Goal: Answer question/provide support: Share knowledge or assist other users

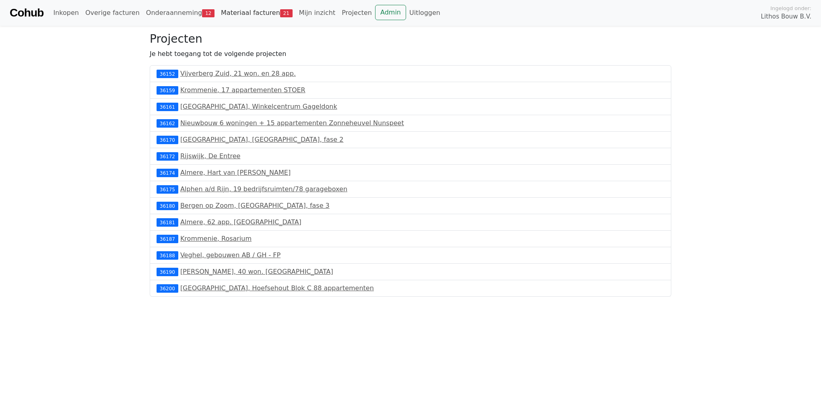
click at [229, 12] on link "Materiaal facturen 21" at bounding box center [257, 13] width 78 height 16
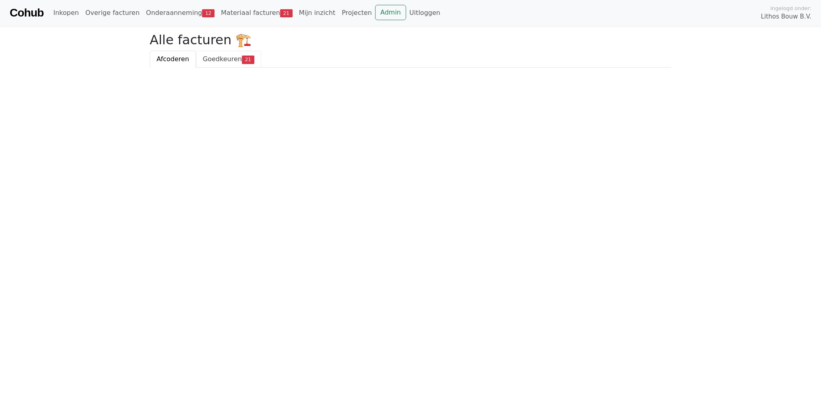
click at [218, 62] on span "Goedkeuren" at bounding box center [222, 59] width 39 height 8
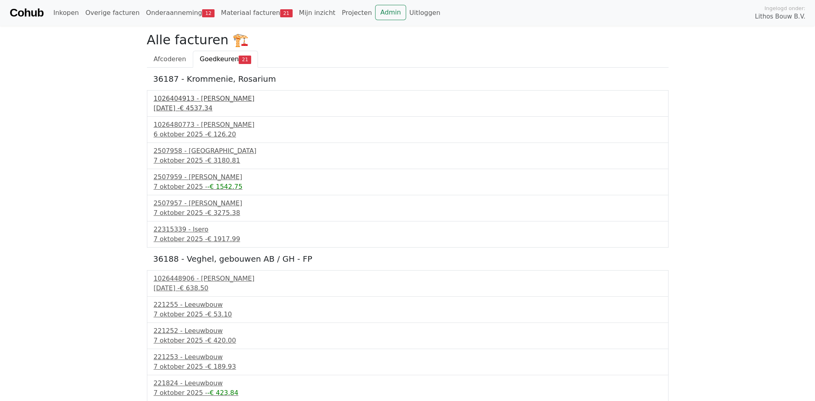
click at [204, 100] on div "1026404913 - [PERSON_NAME]" at bounding box center [408, 99] width 508 height 10
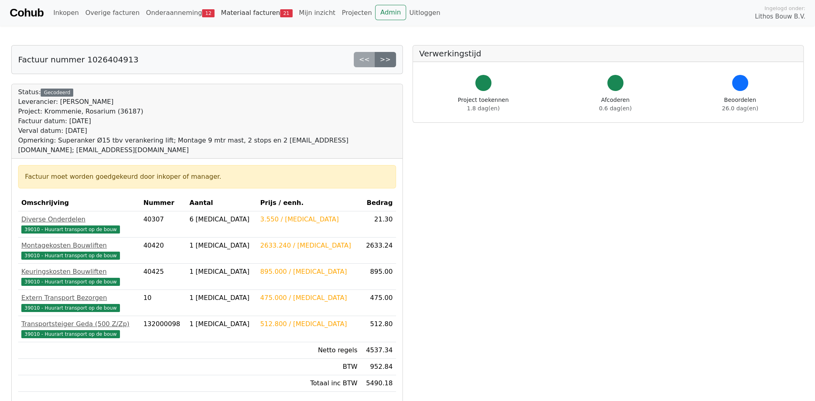
click at [247, 9] on link "Materiaal facturen 21" at bounding box center [257, 13] width 78 height 16
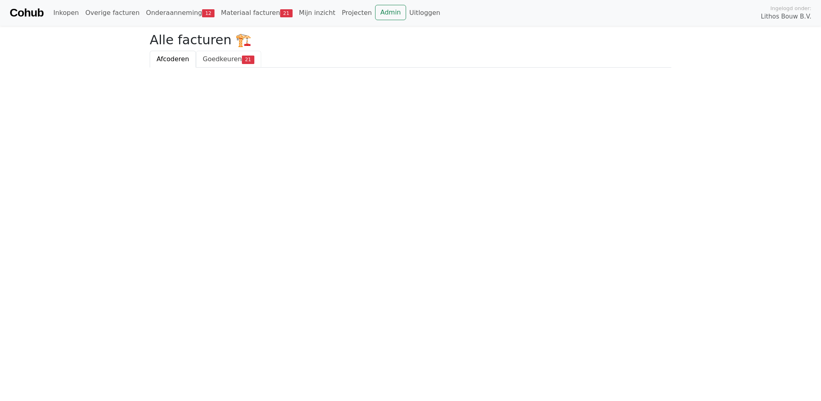
drag, startPoint x: 206, startPoint y: 58, endPoint x: 202, endPoint y: 62, distance: 5.4
click at [206, 58] on span "Goedkeuren" at bounding box center [222, 59] width 39 height 8
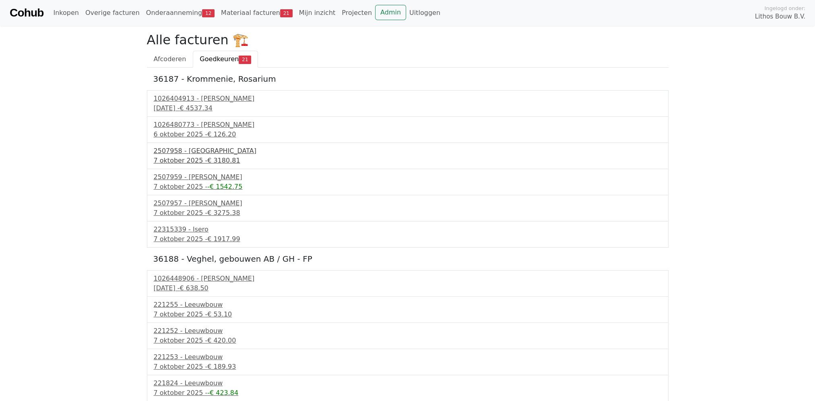
click at [159, 148] on div "2507958 - Aberson" at bounding box center [408, 151] width 508 height 10
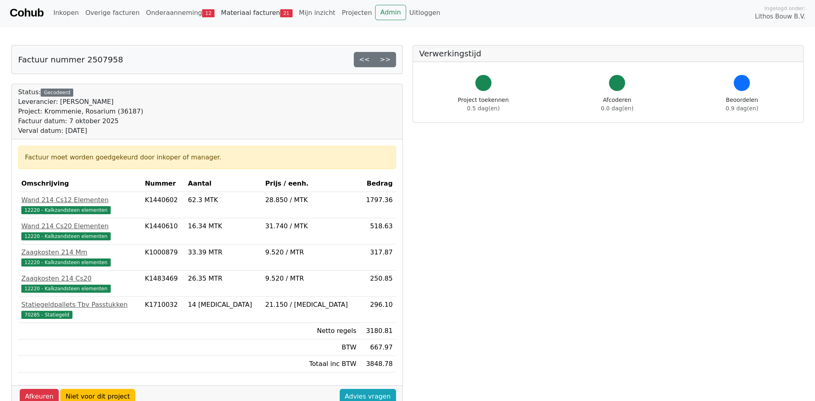
click at [246, 14] on link "Materiaal facturen 21" at bounding box center [257, 13] width 78 height 16
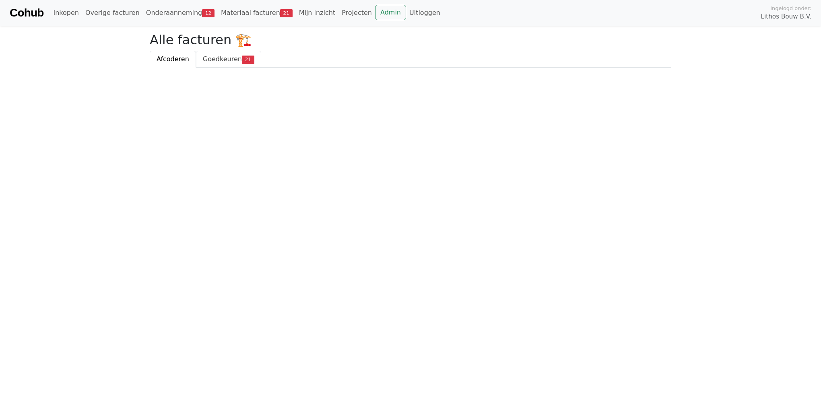
click at [229, 57] on span "Goedkeuren" at bounding box center [222, 59] width 39 height 8
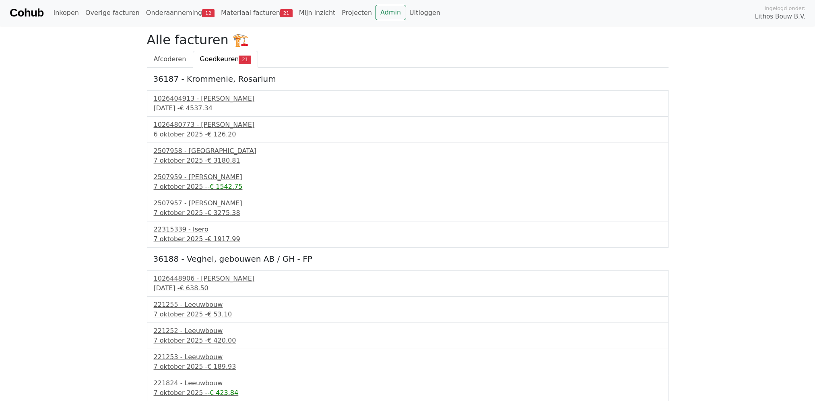
click at [199, 241] on div "7 oktober 2025 - € 1917.99" at bounding box center [408, 239] width 508 height 10
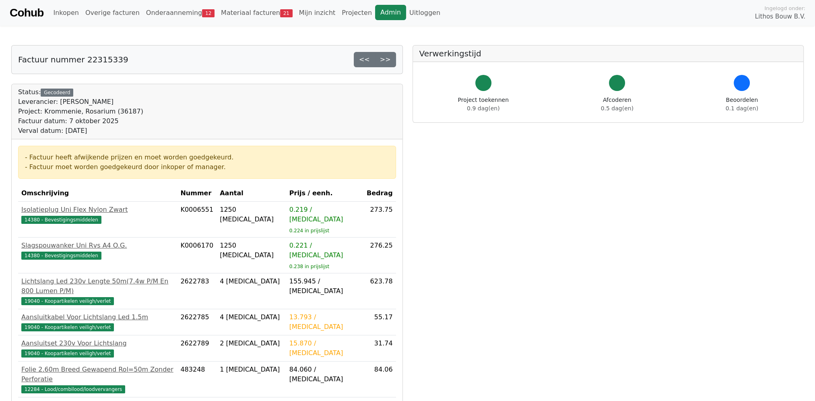
click at [375, 8] on link "Admin" at bounding box center [390, 12] width 31 height 15
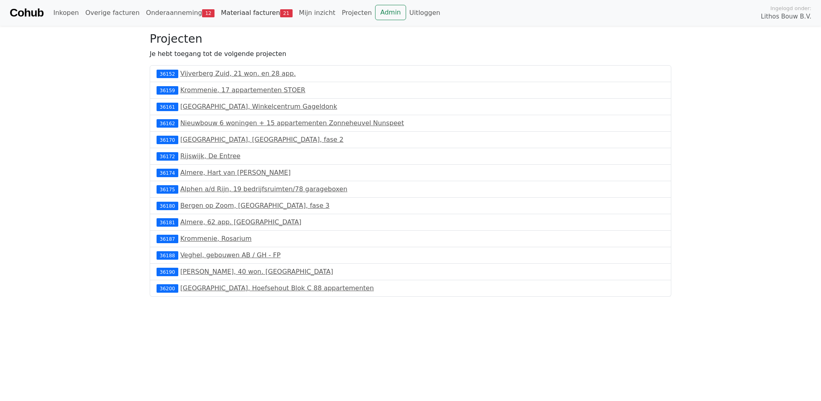
click at [231, 10] on link "Materiaal facturen 21" at bounding box center [257, 13] width 78 height 16
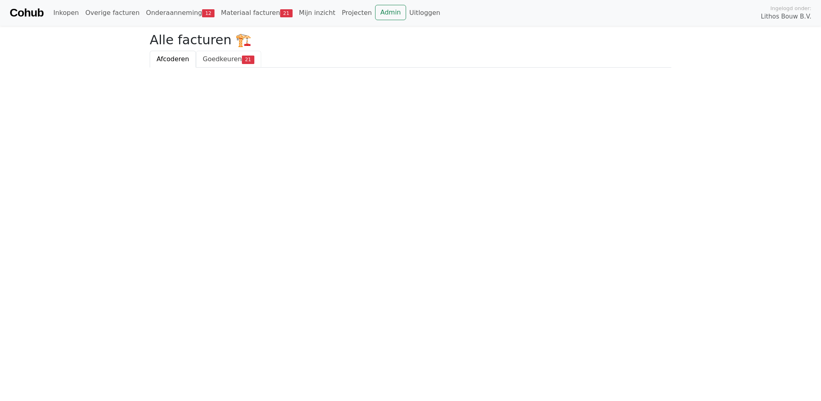
click at [221, 61] on span "Goedkeuren" at bounding box center [222, 59] width 39 height 8
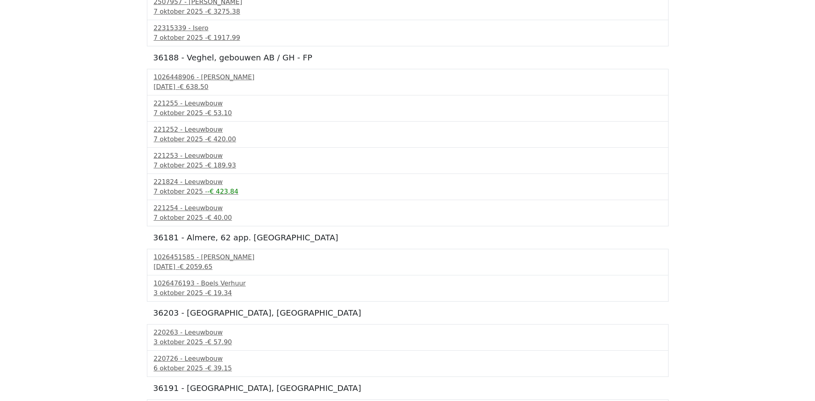
scroll to position [161, 0]
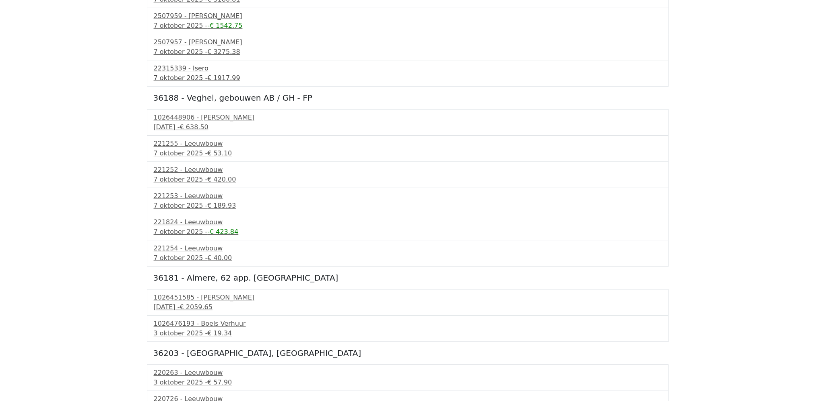
click at [214, 76] on span "€ 1917.99" at bounding box center [223, 78] width 33 height 8
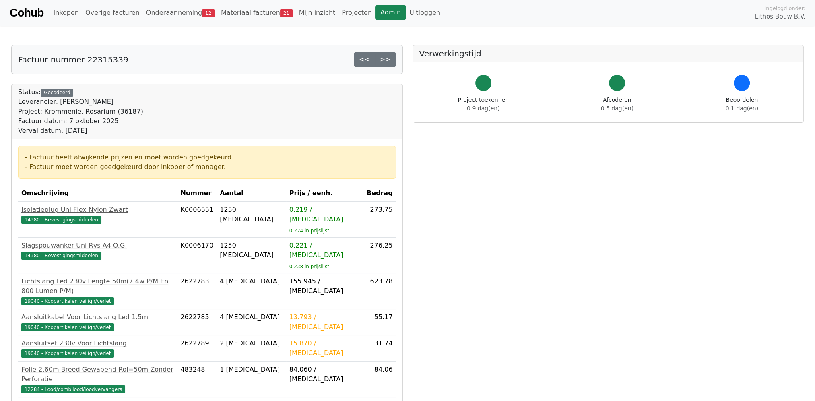
click at [375, 13] on link "Admin" at bounding box center [390, 12] width 31 height 15
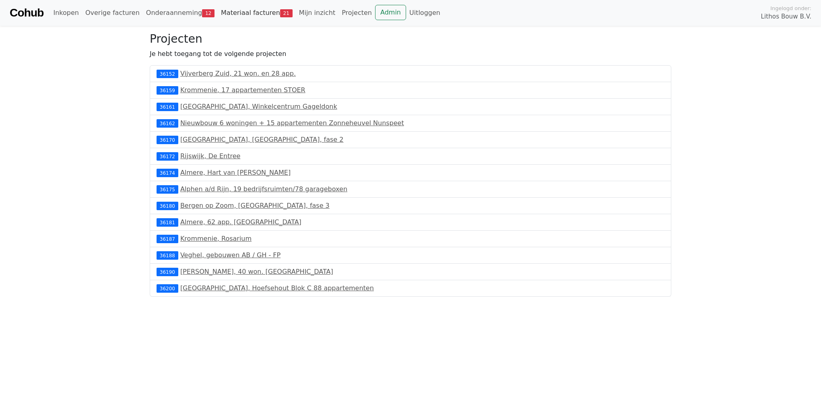
click at [251, 12] on link "Materiaal facturen 21" at bounding box center [257, 13] width 78 height 16
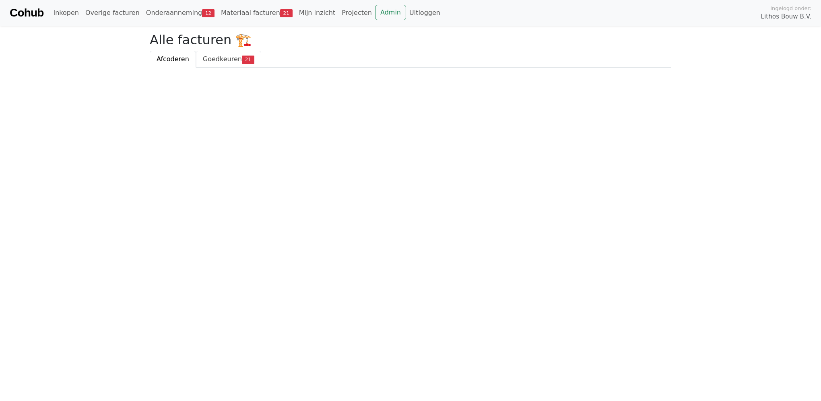
click at [219, 60] on span "Goedkeuren" at bounding box center [222, 59] width 39 height 8
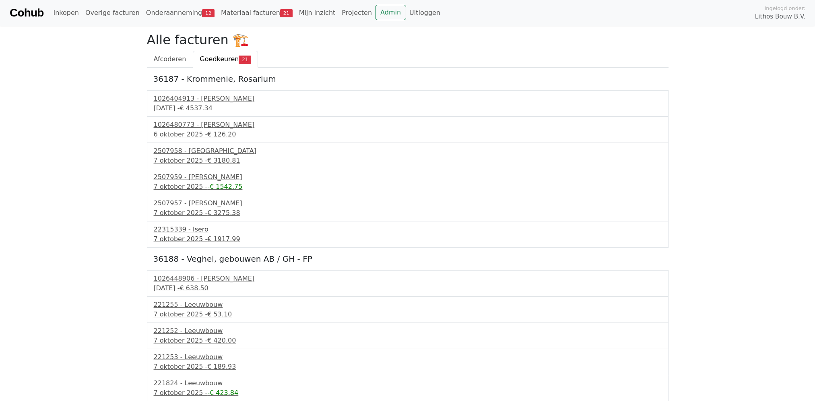
click at [175, 237] on div "7 oktober 2025 - € 1917.99" at bounding box center [408, 239] width 508 height 10
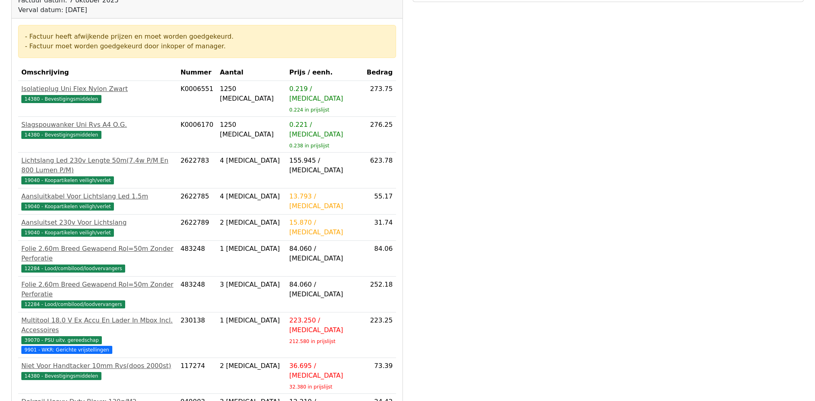
scroll to position [161, 0]
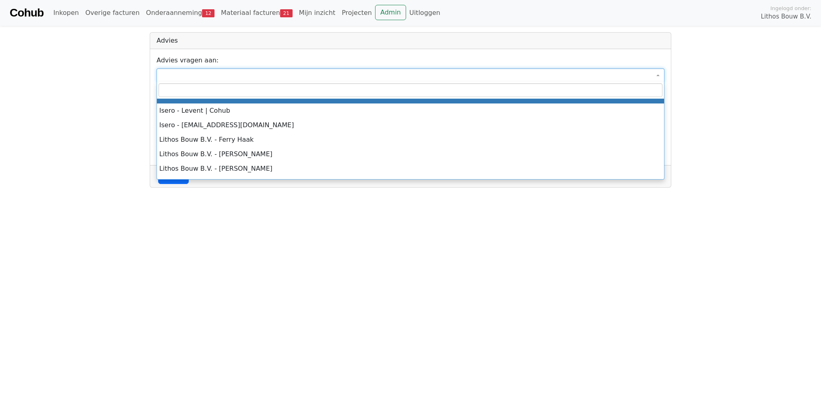
click at [659, 76] on span at bounding box center [659, 75] width 2 height 14
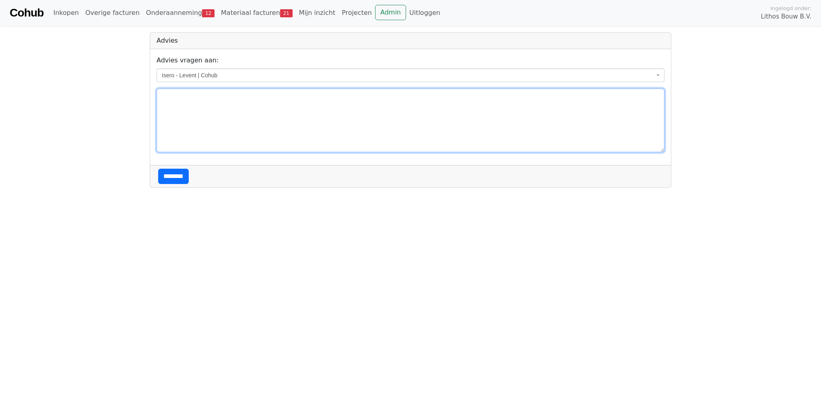
click at [225, 105] on textarea at bounding box center [411, 121] width 508 height 64
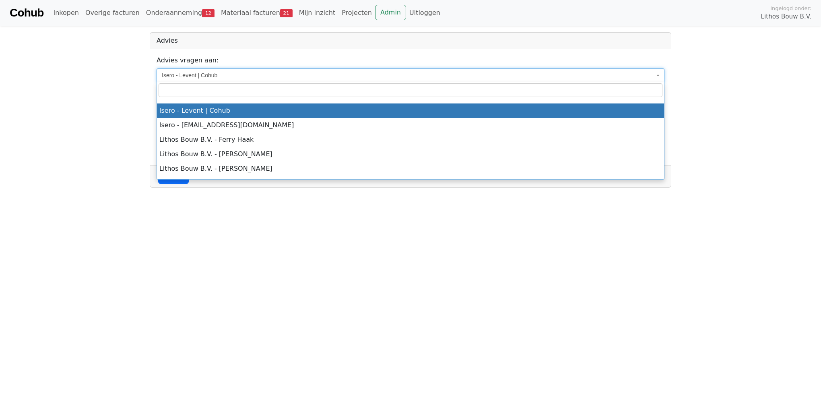
click at [657, 72] on span "Isero - Levent | Cohub" at bounding box center [411, 75] width 508 height 14
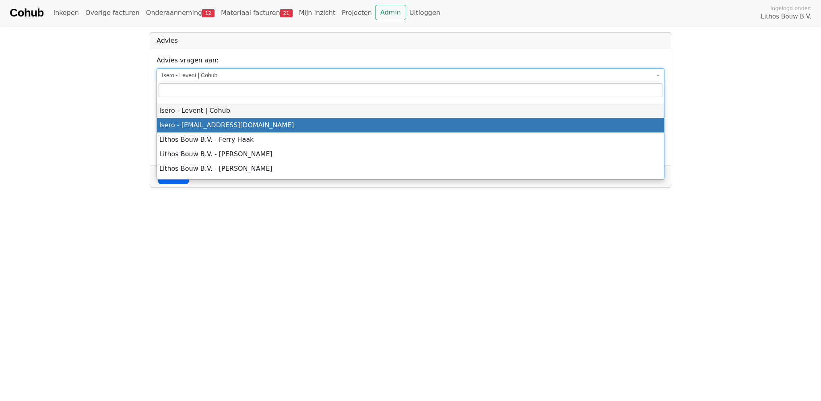
select select "****"
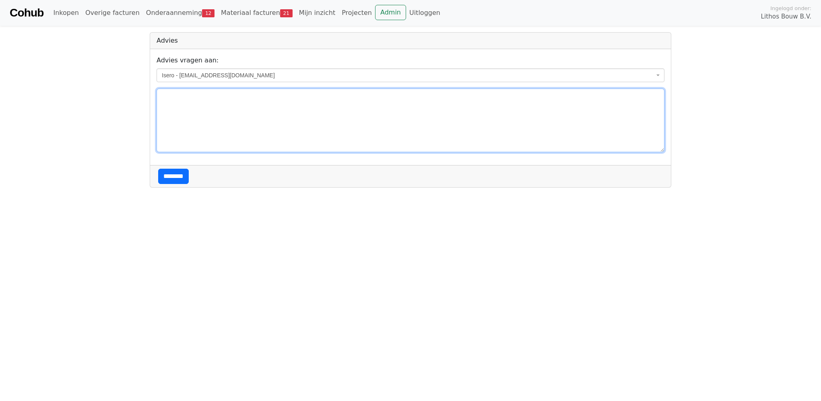
click at [182, 97] on textarea at bounding box center [411, 121] width 508 height 64
type textarea "**********"
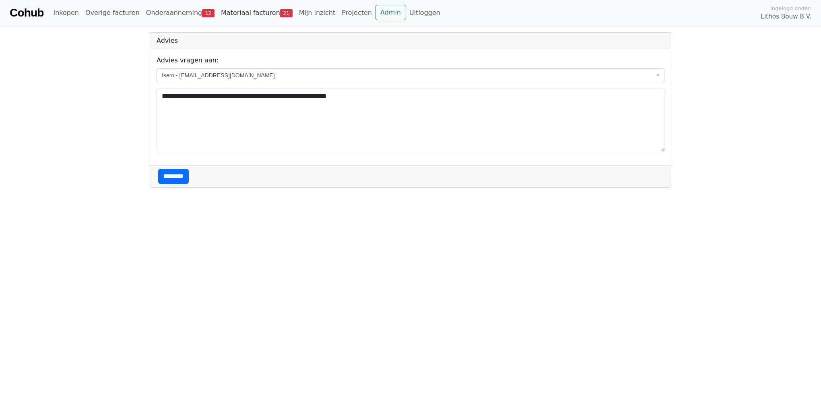
click at [218, 10] on link "Materiaal facturen 21" at bounding box center [257, 13] width 78 height 16
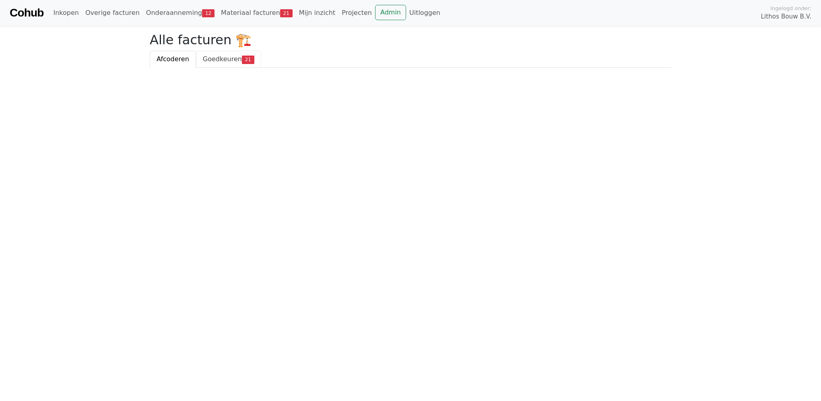
click at [209, 60] on span "Goedkeuren" at bounding box center [222, 59] width 39 height 8
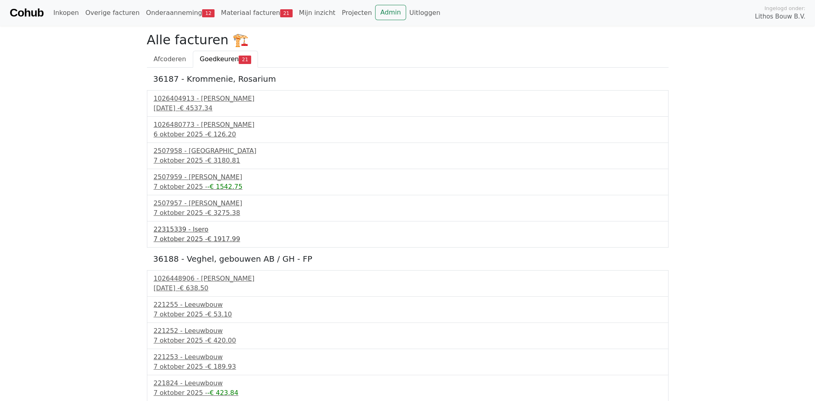
click at [195, 236] on div "7 oktober 2025 - € 1917.99" at bounding box center [408, 239] width 508 height 10
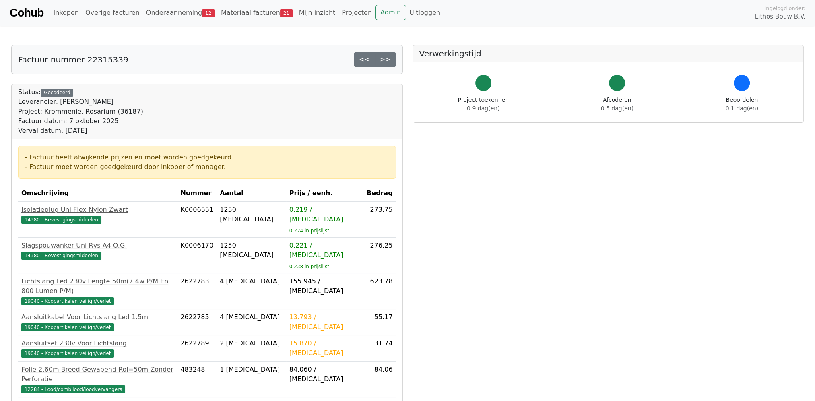
scroll to position [161, 0]
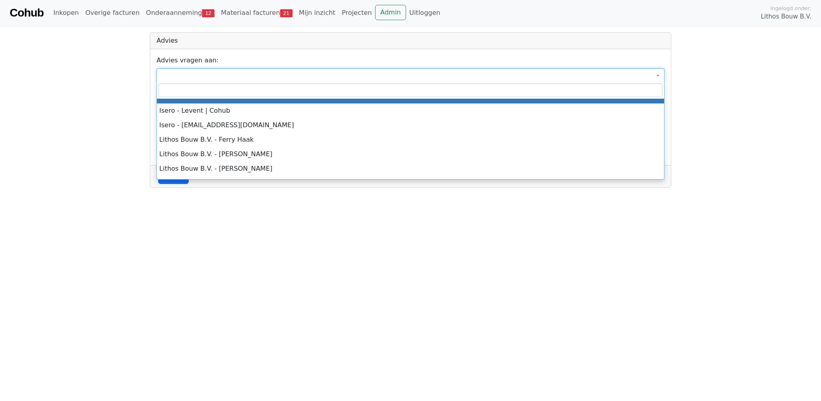
click at [655, 77] on span at bounding box center [411, 75] width 508 height 14
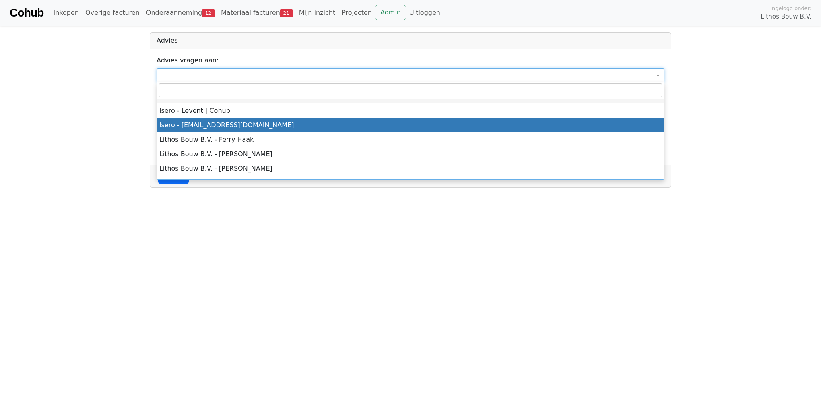
select select "****"
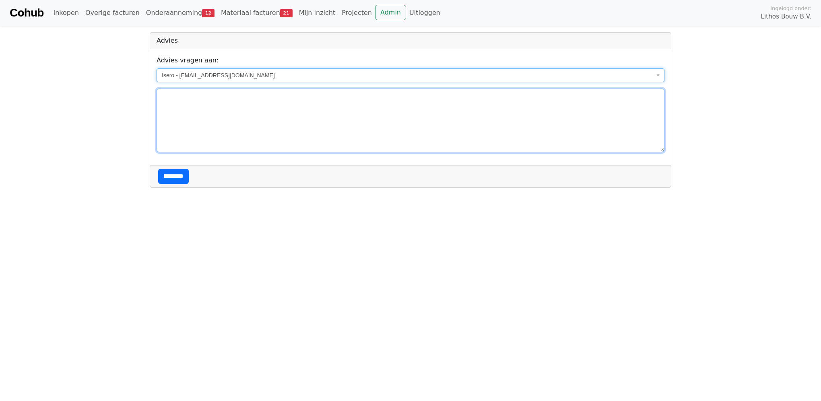
click at [229, 106] on textarea at bounding box center [411, 121] width 508 height 64
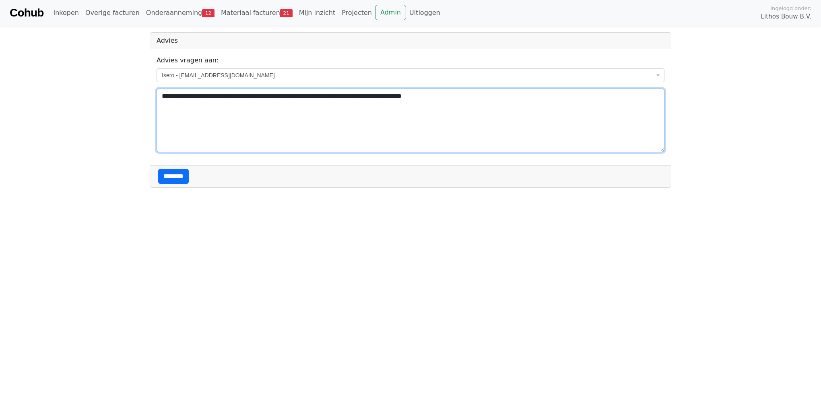
drag, startPoint x: 389, startPoint y: 94, endPoint x: 404, endPoint y: 94, distance: 14.5
click at [390, 94] on textarea "**********" at bounding box center [411, 121] width 508 height 64
type textarea "**********"
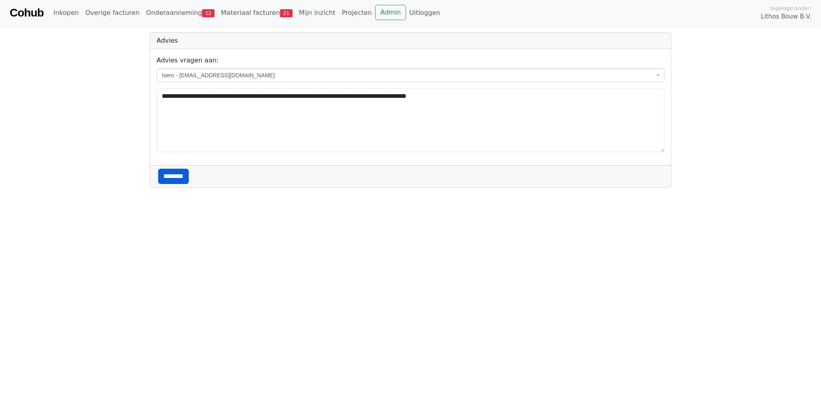
click at [171, 175] on input "********" at bounding box center [173, 176] width 31 height 15
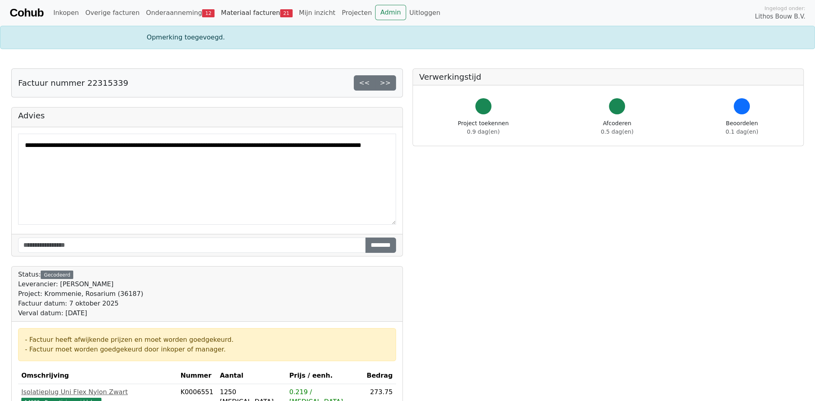
click at [230, 10] on link "Materiaal facturen 21" at bounding box center [257, 13] width 78 height 16
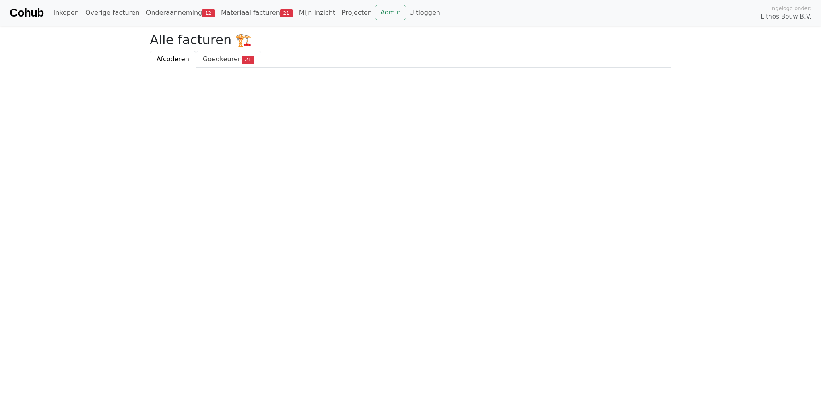
click at [220, 56] on span "Goedkeuren" at bounding box center [222, 59] width 39 height 8
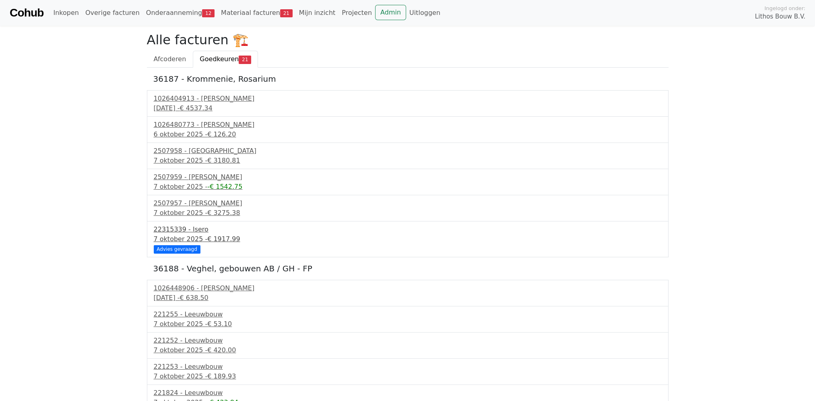
click at [212, 236] on span "€ 1917.99" at bounding box center [223, 239] width 33 height 8
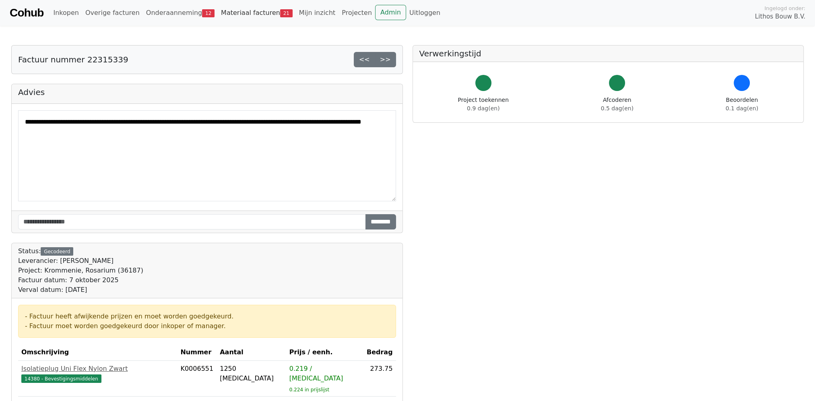
click at [232, 17] on link "Materiaal facturen 21" at bounding box center [257, 13] width 78 height 16
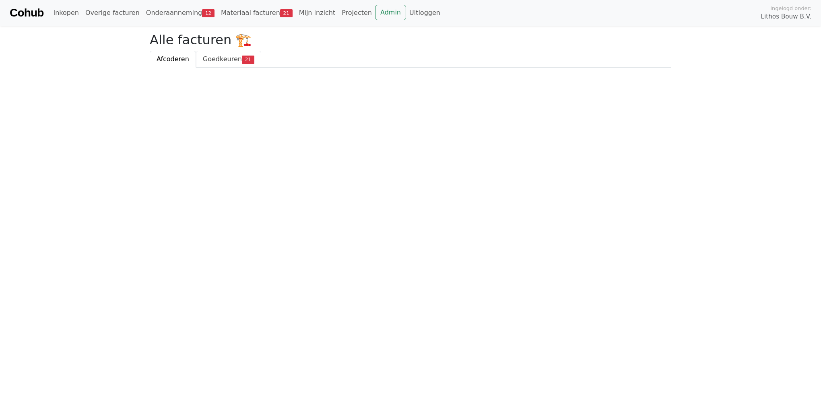
click at [204, 55] on span "Goedkeuren" at bounding box center [222, 59] width 39 height 8
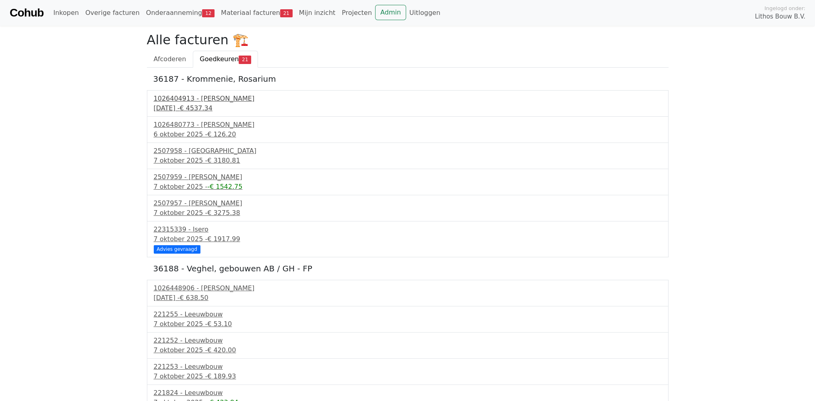
click at [212, 108] on span "€ 4537.34" at bounding box center [195, 108] width 33 height 8
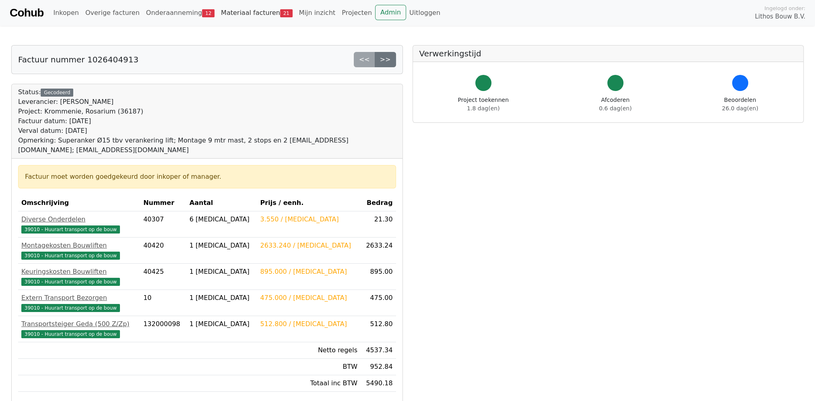
click at [237, 16] on link "Materiaal facturen 21" at bounding box center [257, 13] width 78 height 16
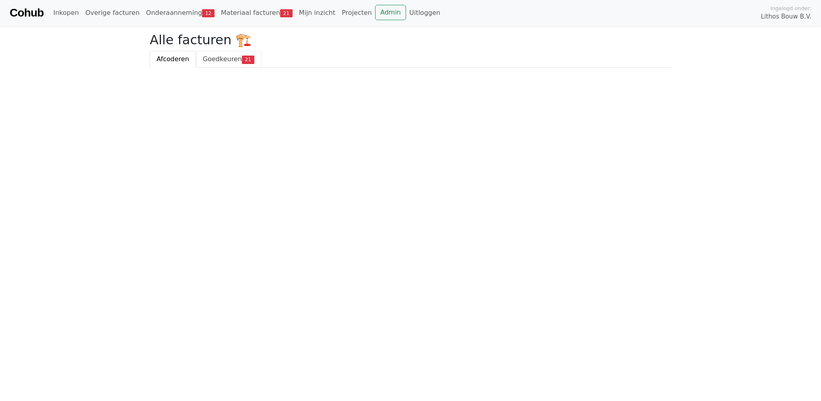
click at [206, 57] on span "Goedkeuren" at bounding box center [222, 59] width 39 height 8
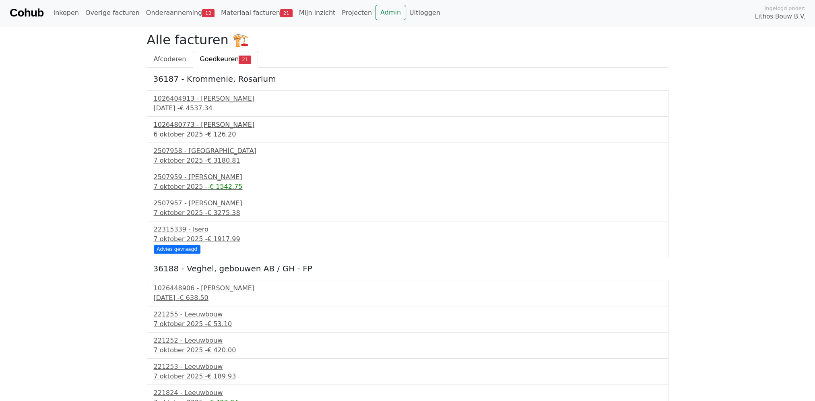
click at [196, 130] on div "[DATE] - € 126.20" at bounding box center [408, 135] width 508 height 10
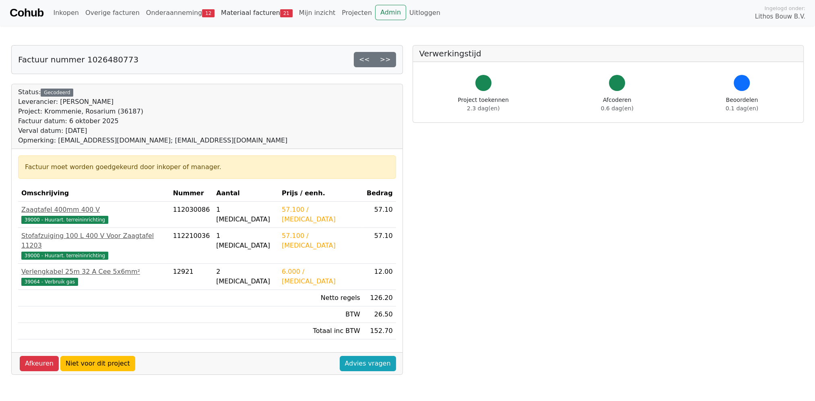
click at [237, 17] on link "Materiaal facturen 21" at bounding box center [257, 13] width 78 height 16
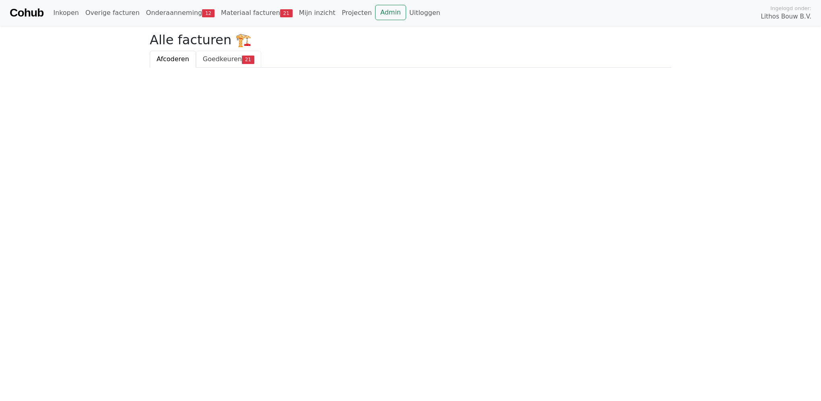
click at [216, 65] on link "Goedkeuren 21" at bounding box center [228, 59] width 65 height 17
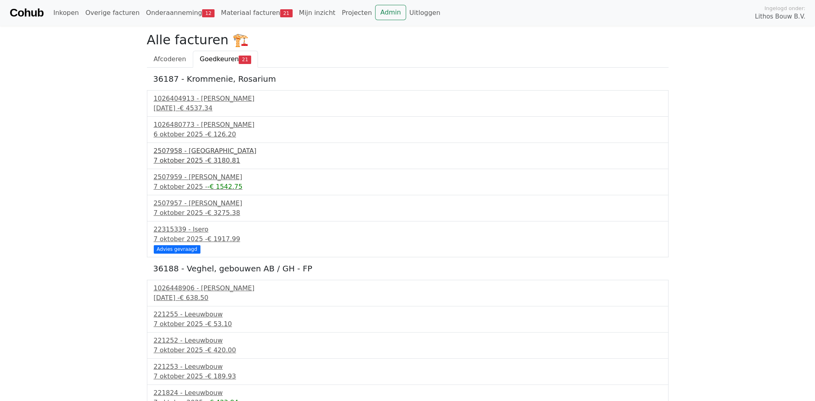
click at [207, 158] on span "€ 3180.81" at bounding box center [223, 161] width 33 height 8
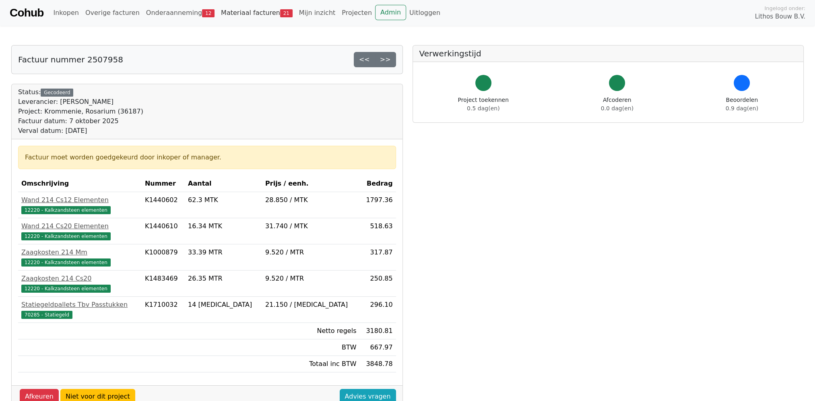
click at [254, 16] on link "Materiaal facturen 21" at bounding box center [257, 13] width 78 height 16
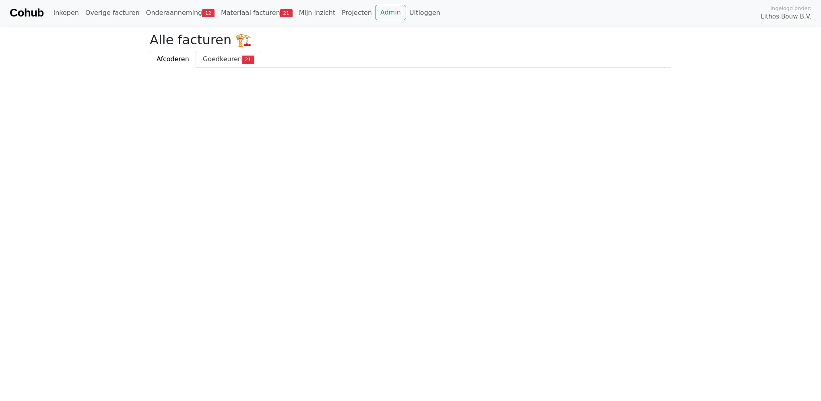
click at [214, 62] on span "Goedkeuren" at bounding box center [222, 59] width 39 height 8
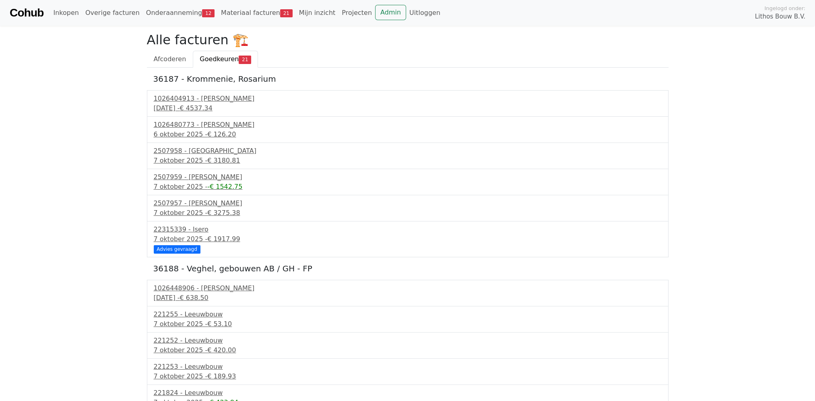
scroll to position [241, 0]
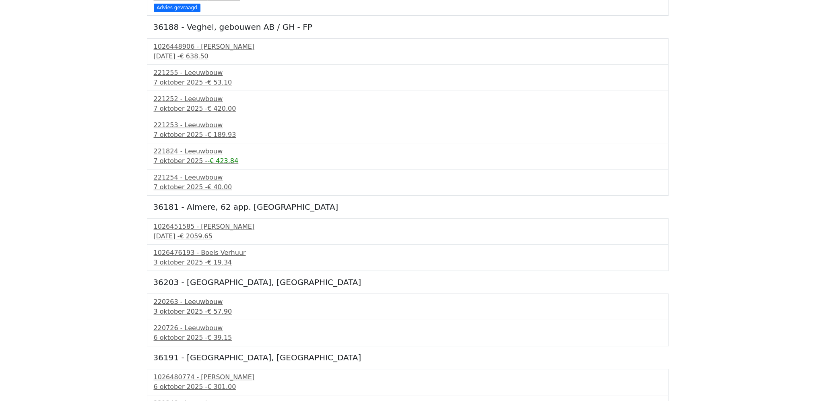
click at [201, 311] on div "[DATE] - € 57.90" at bounding box center [408, 312] width 508 height 10
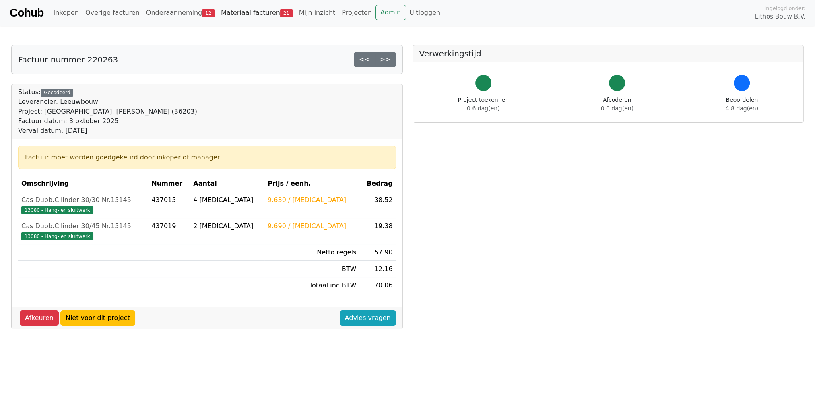
click at [231, 13] on link "Materiaal facturen 21" at bounding box center [257, 13] width 78 height 16
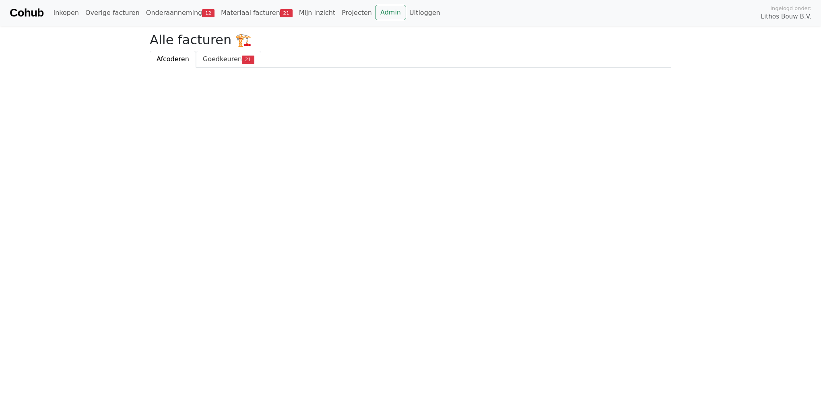
click at [202, 64] on link "Goedkeuren 21" at bounding box center [228, 59] width 65 height 17
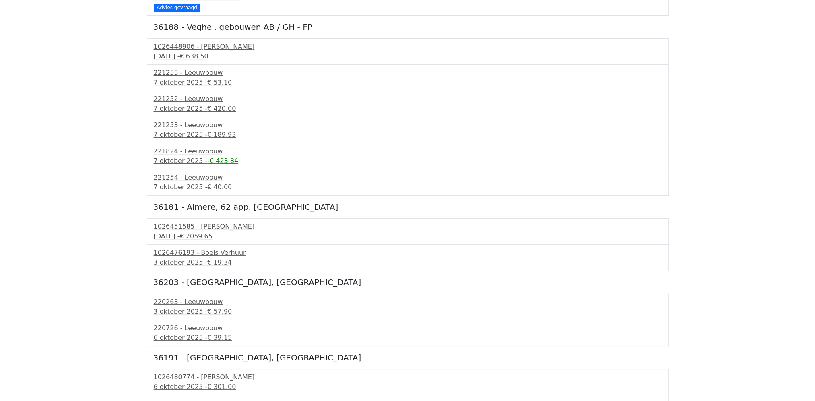
scroll to position [361, 0]
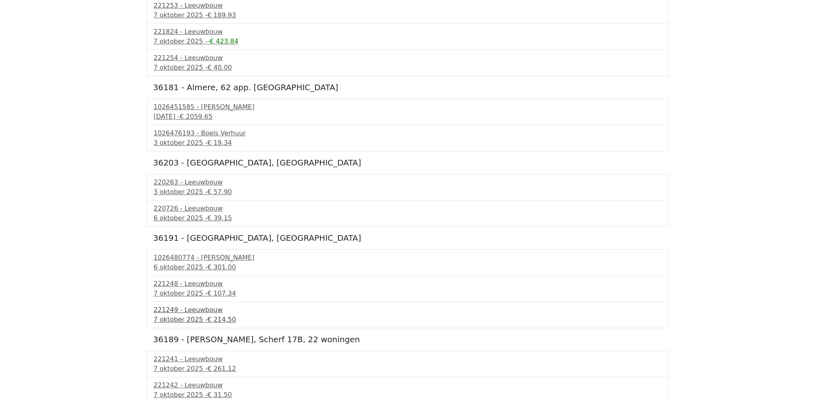
click at [183, 309] on div "221249 - Leeuwbouw" at bounding box center [408, 310] width 508 height 10
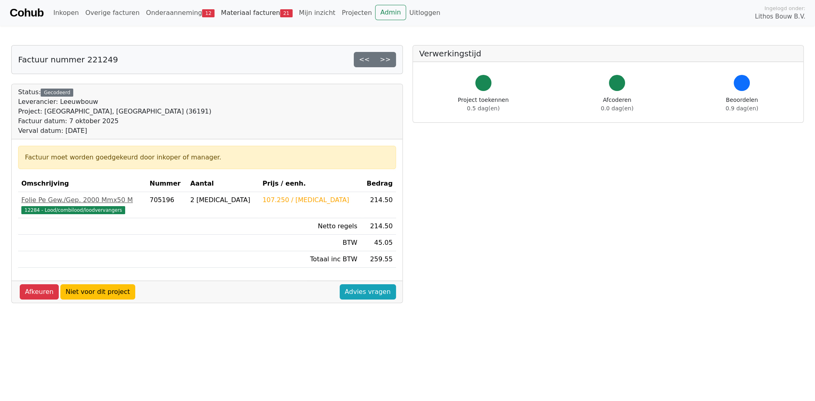
click at [238, 10] on link "Materiaal facturen 21" at bounding box center [257, 13] width 78 height 16
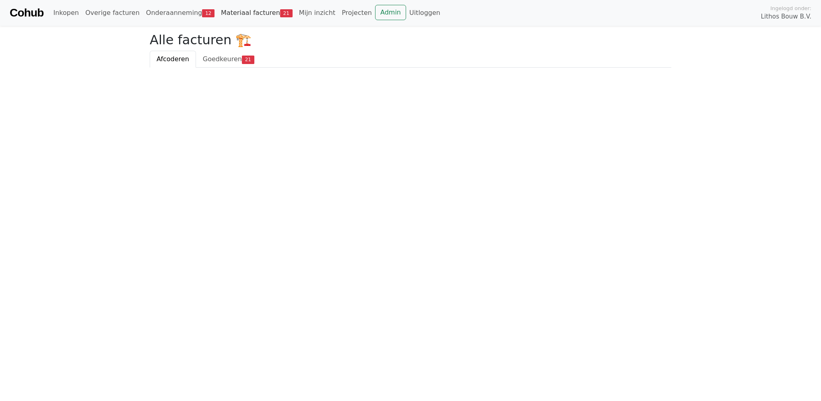
click at [218, 13] on link "Materiaal facturen 21" at bounding box center [257, 13] width 78 height 16
click at [212, 55] on span "Goedkeuren" at bounding box center [222, 59] width 39 height 8
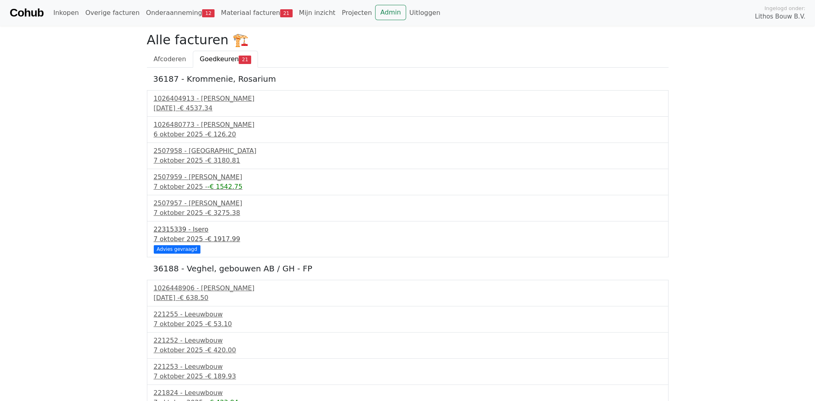
click at [191, 227] on div "22315339 - Isero" at bounding box center [408, 230] width 508 height 10
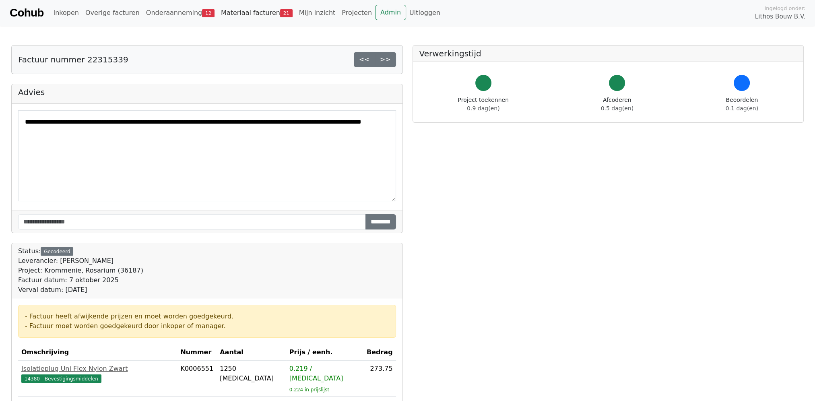
click at [233, 19] on link "Materiaal facturen 21" at bounding box center [257, 13] width 78 height 16
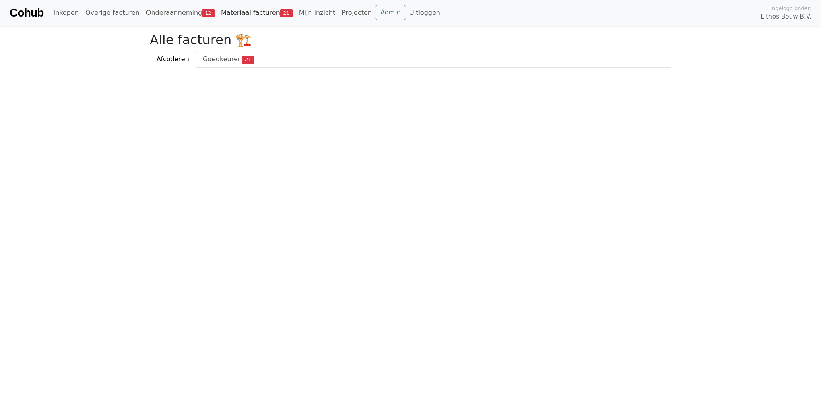
click at [240, 9] on link "Materiaal facturen 21" at bounding box center [257, 13] width 78 height 16
click at [239, 12] on link "Materiaal facturen 21" at bounding box center [257, 13] width 78 height 16
click at [219, 14] on link "Materiaal facturen 21" at bounding box center [257, 13] width 78 height 16
click at [211, 57] on span "Goedkeuren" at bounding box center [222, 59] width 39 height 8
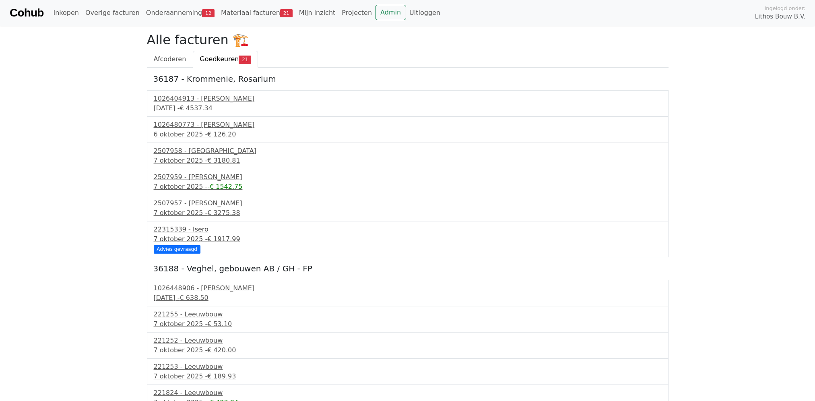
click at [210, 238] on span "€ 1917.99" at bounding box center [223, 239] width 33 height 8
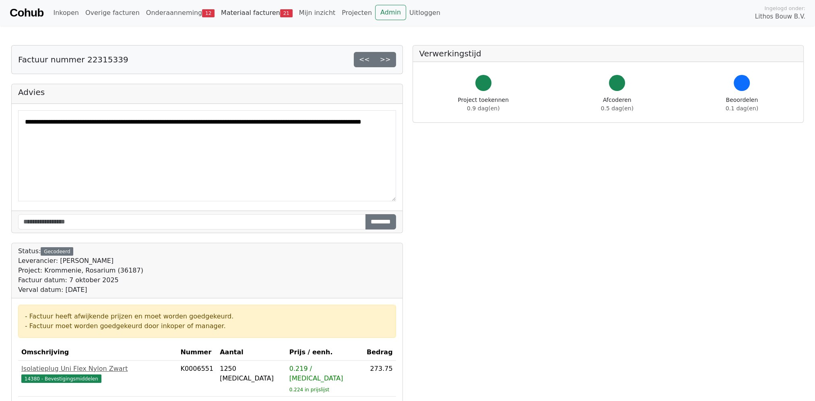
click at [234, 8] on link "Materiaal facturen 21" at bounding box center [257, 13] width 78 height 16
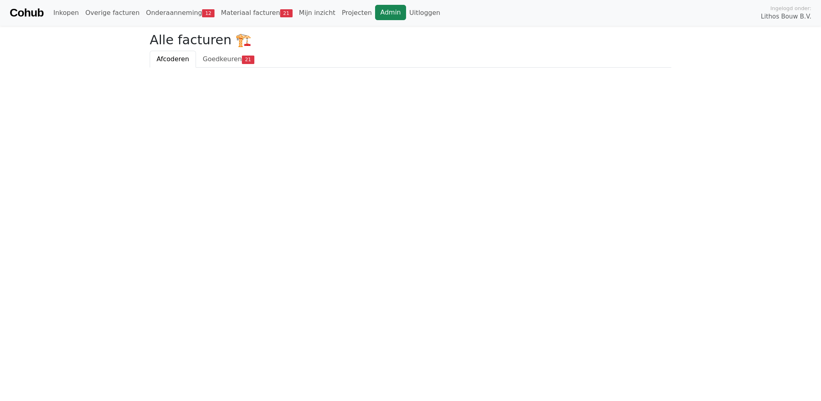
click at [375, 12] on link "Admin" at bounding box center [390, 12] width 31 height 15
